Goal: Task Accomplishment & Management: Manage account settings

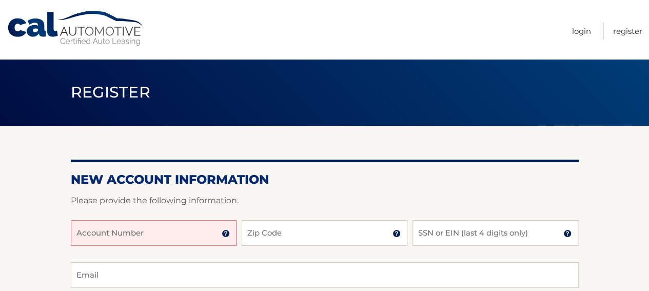
click at [157, 231] on input "Account Number" at bounding box center [154, 233] width 166 height 26
click at [75, 231] on input "Account Number" at bounding box center [154, 233] width 166 height 26
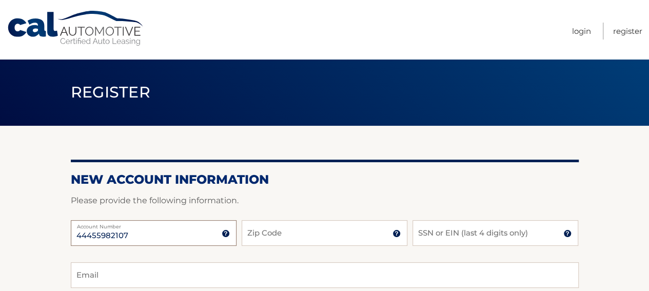
type input "44455982107"
click at [257, 237] on input "Zip Code" at bounding box center [325, 233] width 166 height 26
type input "10704"
type input "ebrown1355@gmail.com"
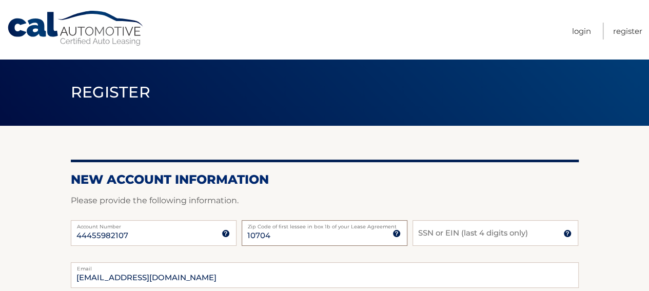
type input "10704"
click at [422, 235] on input "SSN or EIN (last 4 digits only)" at bounding box center [496, 233] width 166 height 26
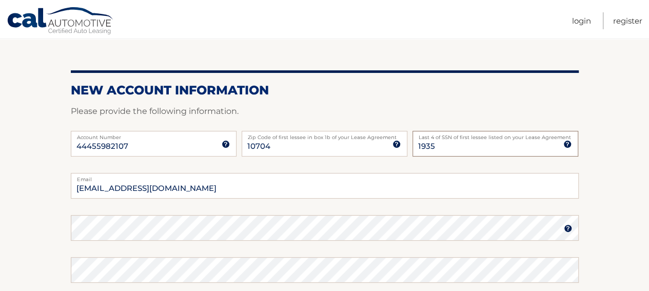
scroll to position [154, 0]
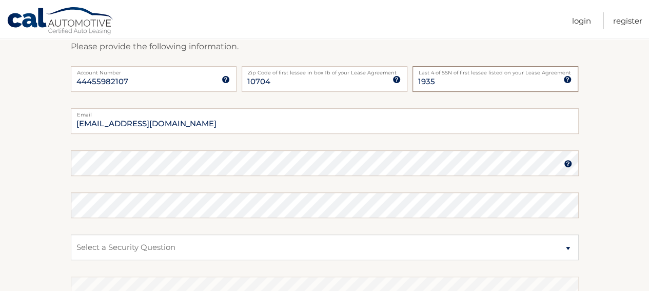
type input "1935"
click at [86, 248] on select "Select a Security Question What was the name of your elementary school? What is…" at bounding box center [325, 248] width 508 height 26
select select "1"
click at [71, 235] on select "Select a Security Question What was the name of your elementary school? What is…" at bounding box center [325, 248] width 508 height 26
click at [96, 247] on select "Select a Security Question What was the name of your elementary school? What is…" at bounding box center [325, 248] width 508 height 26
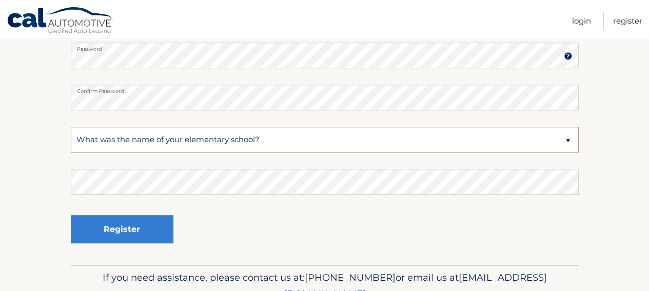
scroll to position [308, 0]
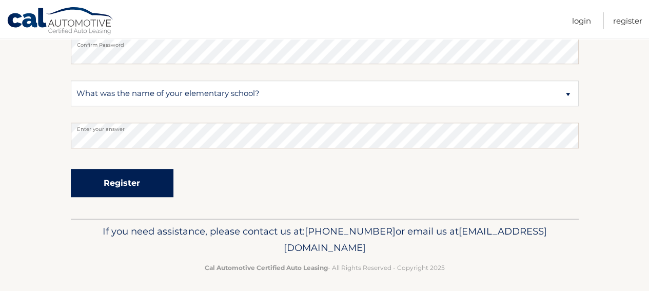
click at [117, 187] on button "Register" at bounding box center [122, 183] width 103 height 28
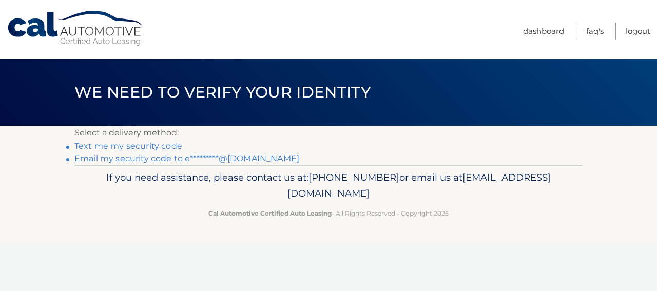
click at [113, 147] on link "Text me my security code" at bounding box center [128, 146] width 108 height 10
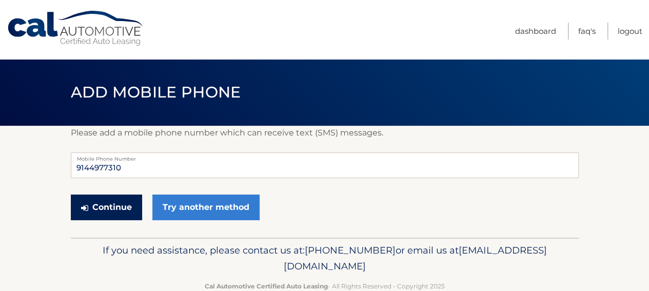
click at [105, 208] on button "Continue" at bounding box center [106, 208] width 71 height 26
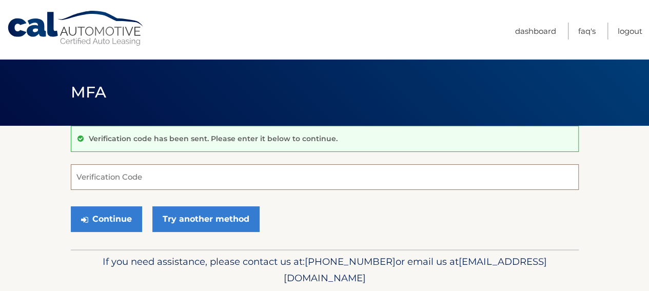
click at [75, 177] on input "Verification Code" at bounding box center [325, 177] width 508 height 26
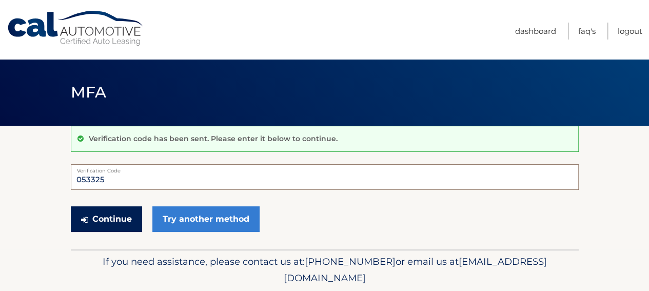
type input "053325"
click at [95, 219] on button "Continue" at bounding box center [106, 219] width 71 height 26
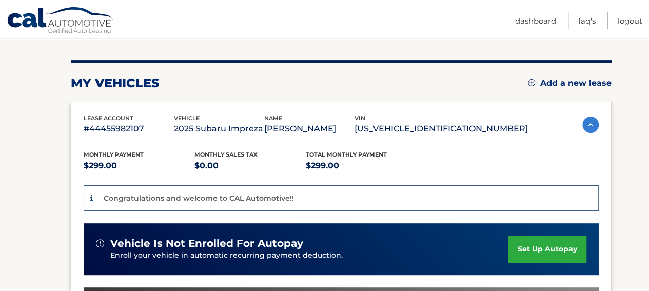
scroll to position [111, 0]
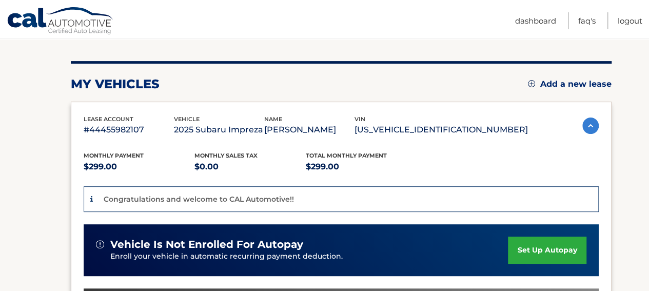
click at [589, 126] on img at bounding box center [591, 126] width 16 height 16
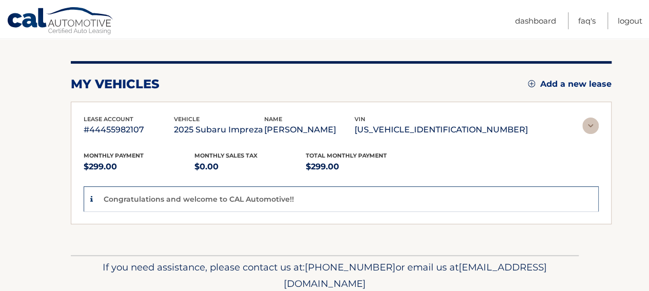
scroll to position [78, 0]
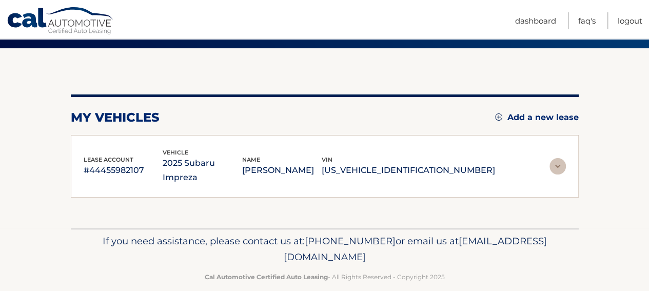
click at [557, 161] on img at bounding box center [558, 166] width 16 height 16
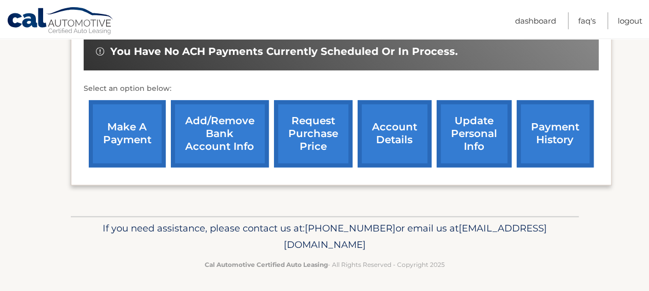
scroll to position [368, 0]
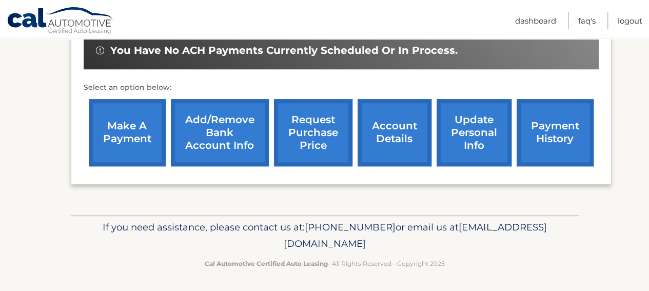
click at [221, 136] on link "Add/Remove bank account info" at bounding box center [220, 132] width 98 height 67
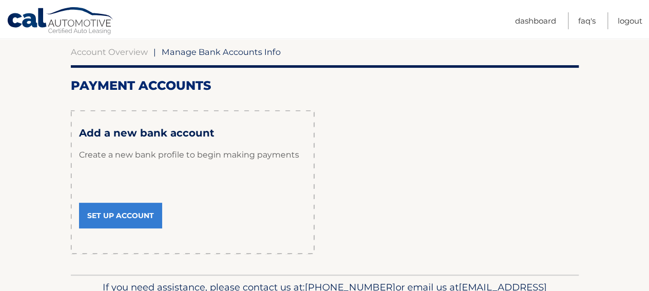
scroll to position [159, 0]
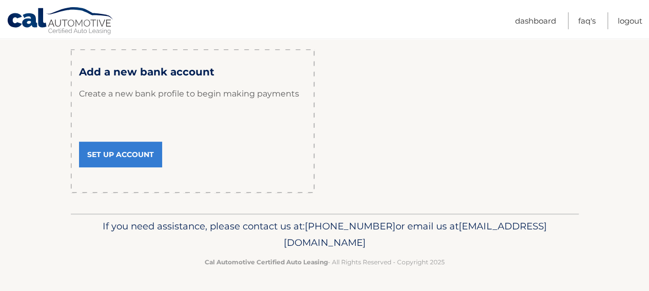
click at [106, 153] on link "Set Up Account" at bounding box center [120, 155] width 83 height 26
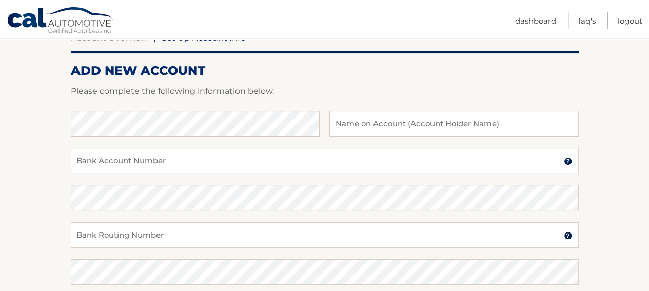
scroll to position [103, 0]
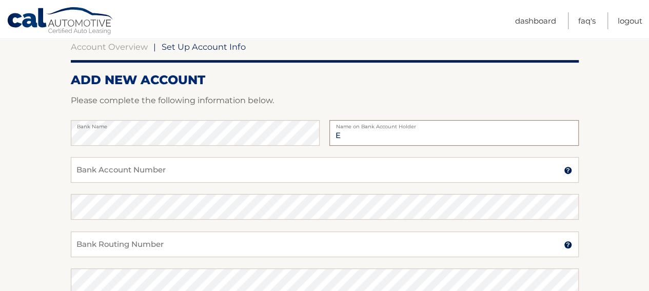
type input "Evelyn A Brown"
click at [84, 170] on input "Bank Account Number" at bounding box center [325, 170] width 508 height 26
type input "004532581023"
click at [76, 241] on input "Bank Routing Number" at bounding box center [325, 244] width 508 height 26
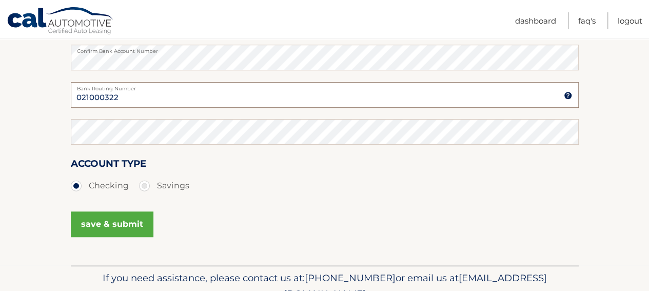
scroll to position [257, 0]
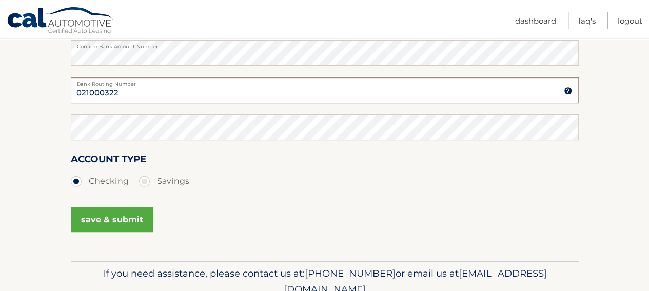
type input "021000322"
click at [118, 219] on button "save & submit" at bounding box center [112, 220] width 83 height 26
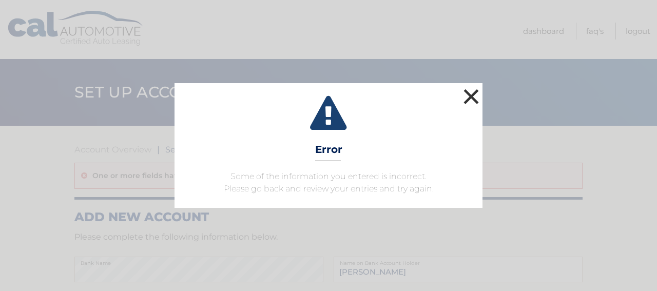
click at [466, 93] on button "×" at bounding box center [471, 96] width 21 height 21
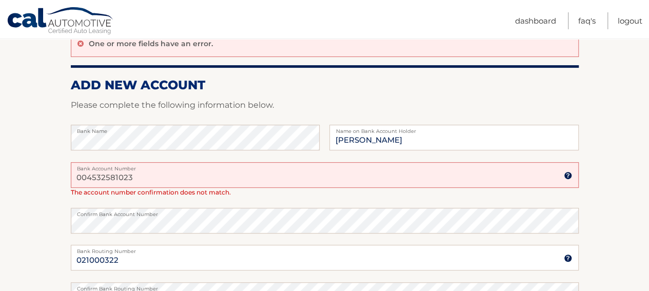
scroll to position [154, 0]
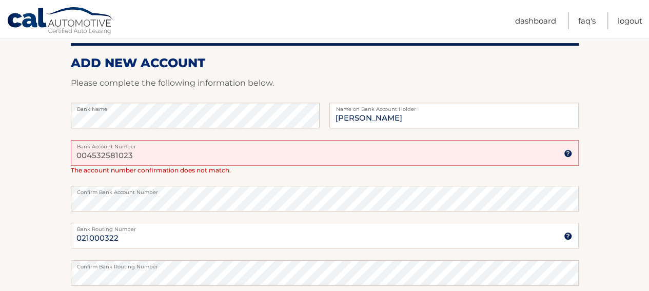
click at [92, 154] on input "004532581023" at bounding box center [325, 153] width 508 height 26
click at [102, 154] on input "0048532581023" at bounding box center [325, 153] width 508 height 26
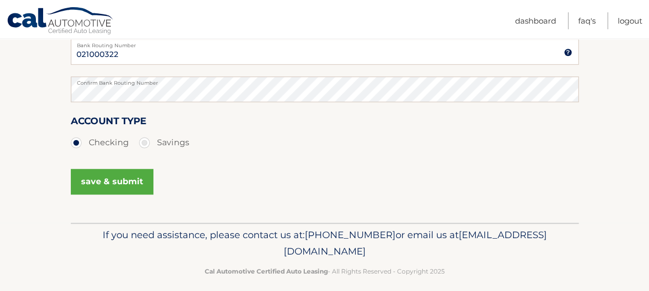
scroll to position [346, 0]
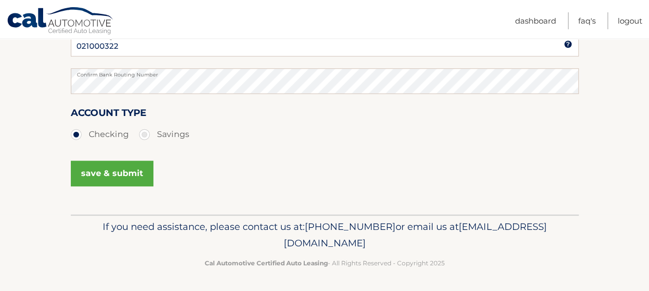
type input "004832581023"
click at [103, 175] on button "save & submit" at bounding box center [112, 174] width 83 height 26
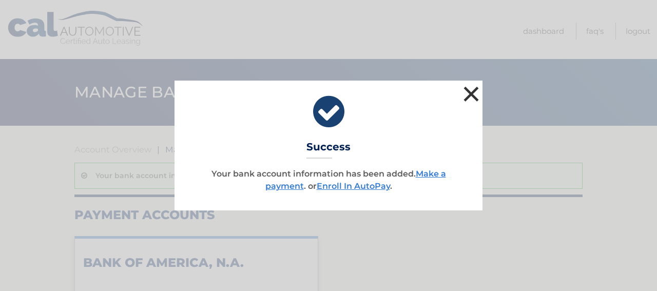
click at [473, 92] on button "×" at bounding box center [471, 94] width 21 height 21
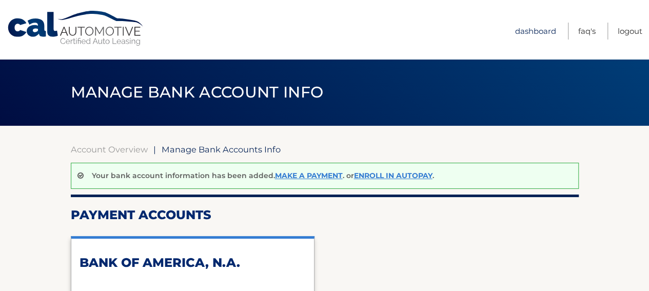
click at [533, 31] on link "Dashboard" at bounding box center [535, 31] width 41 height 17
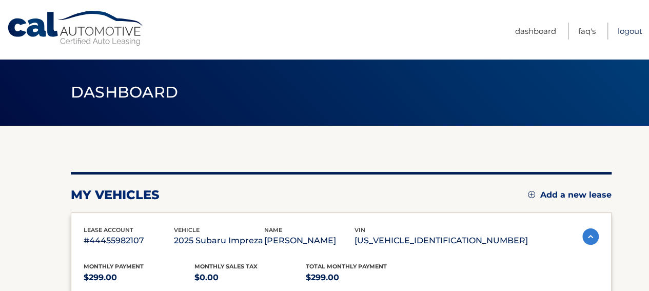
click at [625, 31] on link "Logout" at bounding box center [630, 31] width 25 height 17
